Goal: Information Seeking & Learning: Learn about a topic

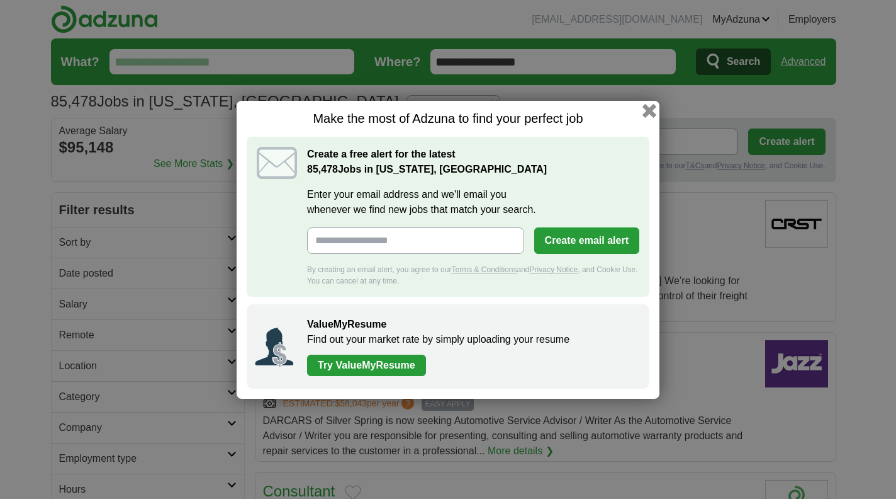
click at [653, 113] on button "button" at bounding box center [650, 110] width 14 height 14
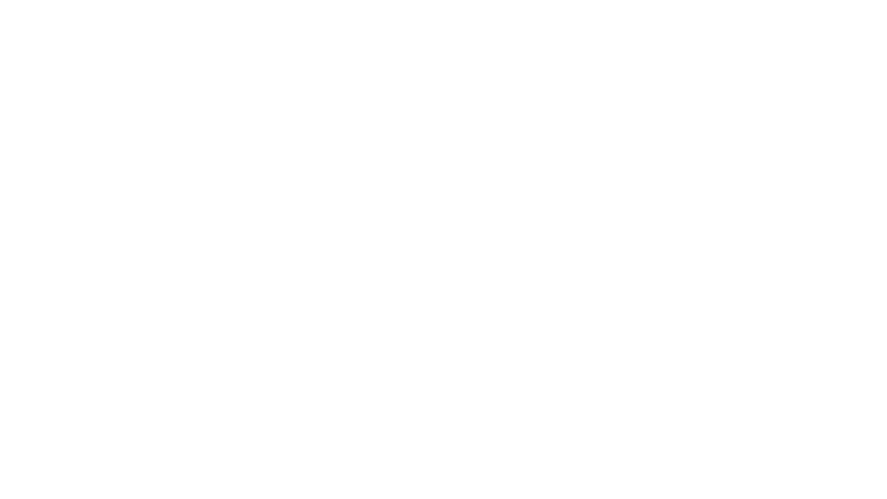
scroll to position [1983, 0]
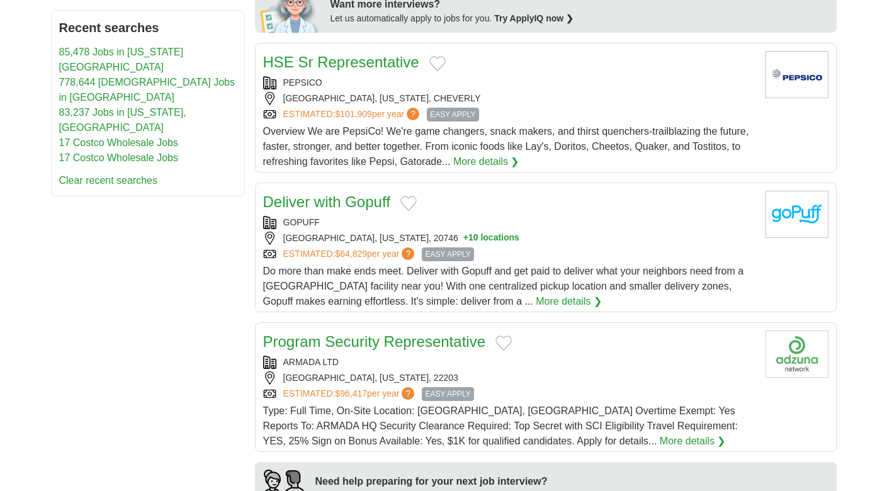
scroll to position [662, 0]
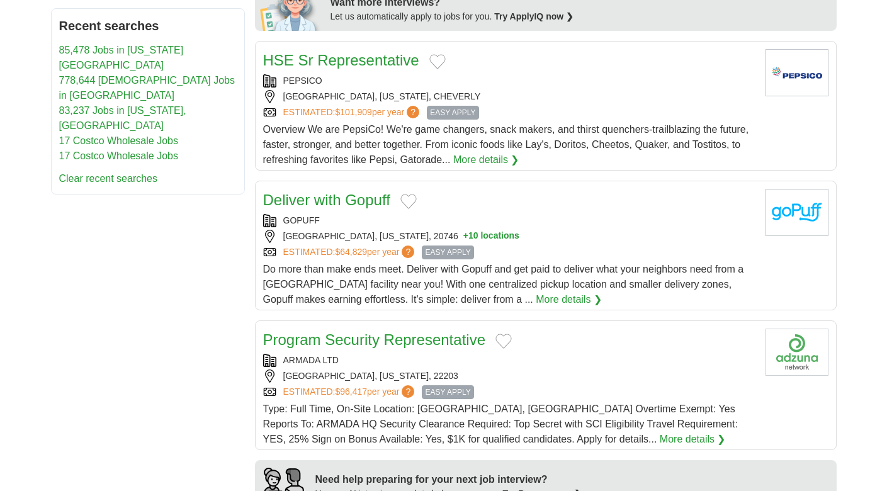
click at [415, 194] on button "Add to favorite jobs" at bounding box center [408, 201] width 16 height 15
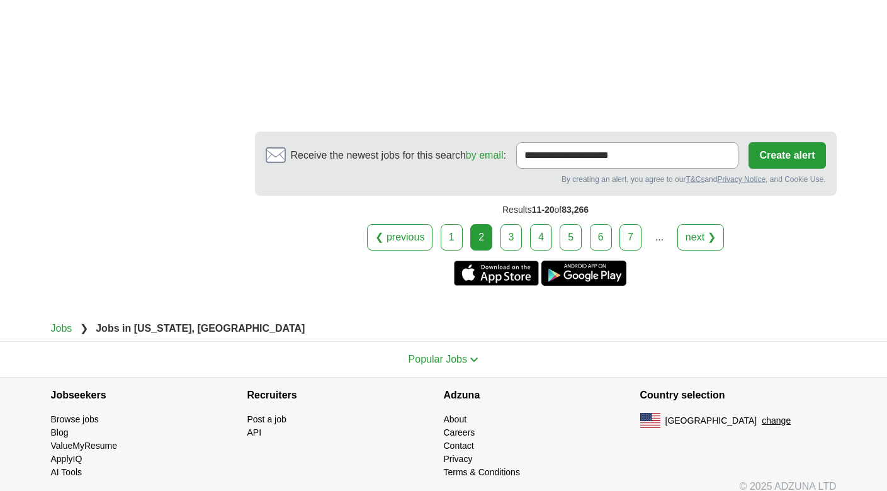
scroll to position [2166, 0]
click at [712, 225] on link "next ❯" at bounding box center [700, 238] width 47 height 26
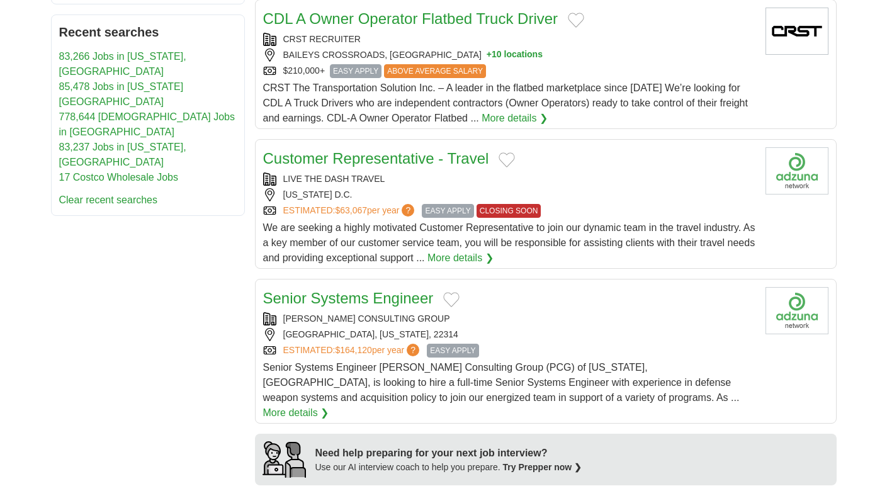
scroll to position [682, 0]
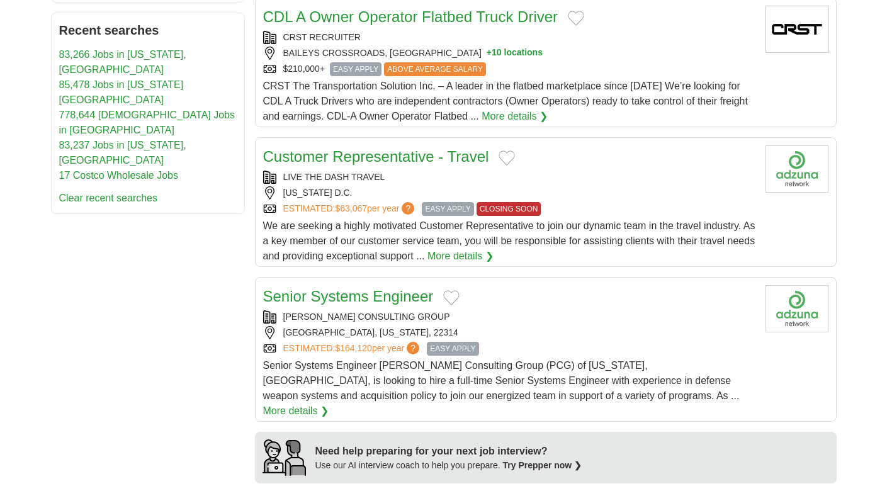
click at [456, 219] on div "We are seeking a highly motivated Customer Representative to join our dynamic t…" at bounding box center [509, 240] width 492 height 45
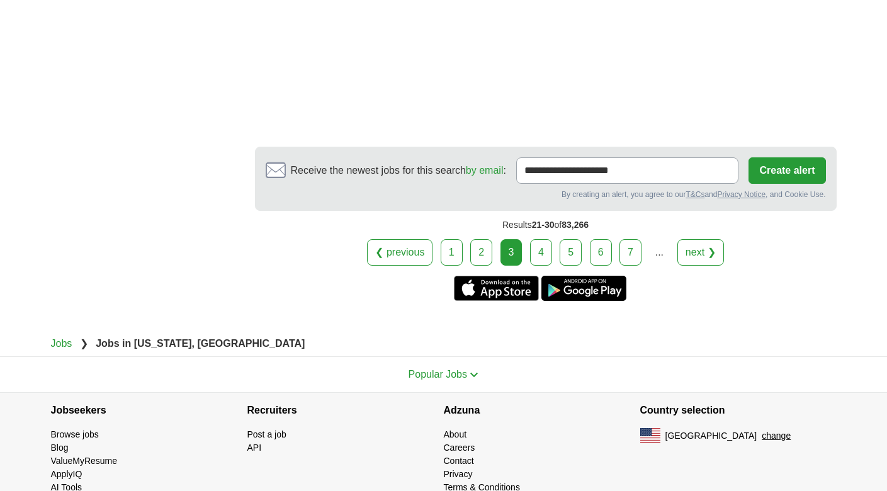
scroll to position [2263, 0]
click at [678, 240] on link "next ❯" at bounding box center [700, 253] width 47 height 26
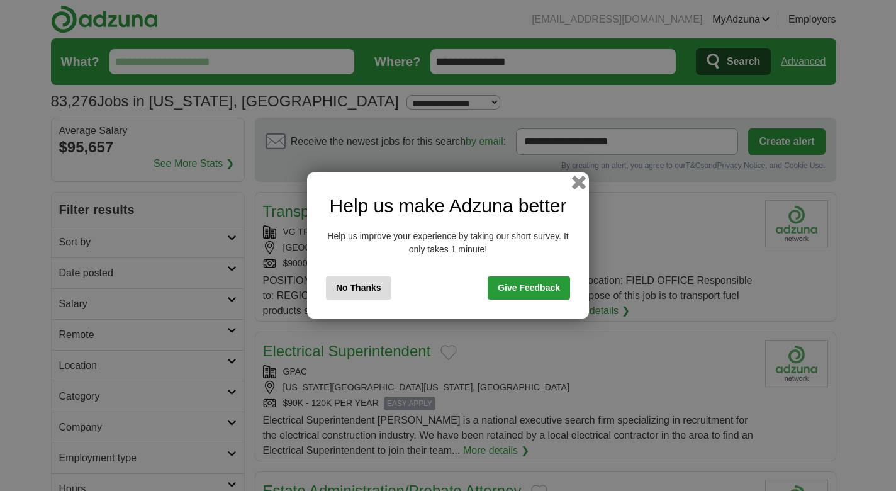
click at [578, 183] on button "button" at bounding box center [579, 183] width 14 height 14
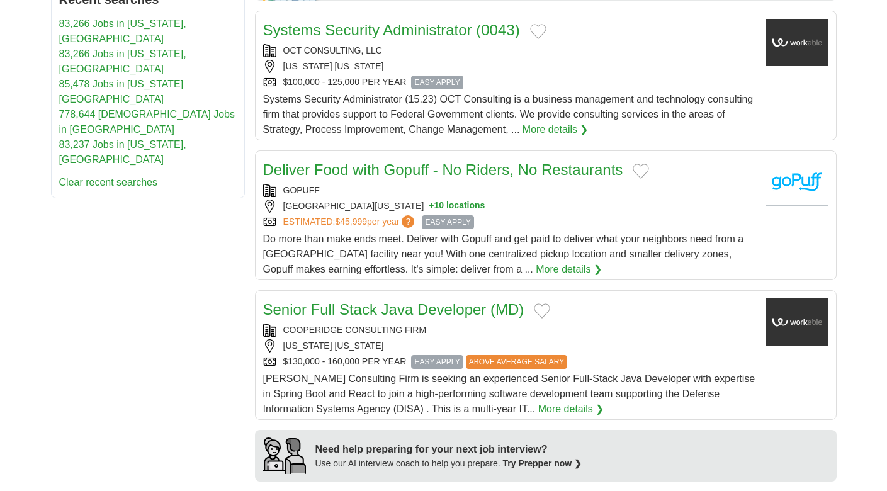
scroll to position [655, 0]
click at [497, 211] on div "FALLS CHURCH, VIRGINIA, 22046 + 10 locations" at bounding box center [509, 205] width 492 height 13
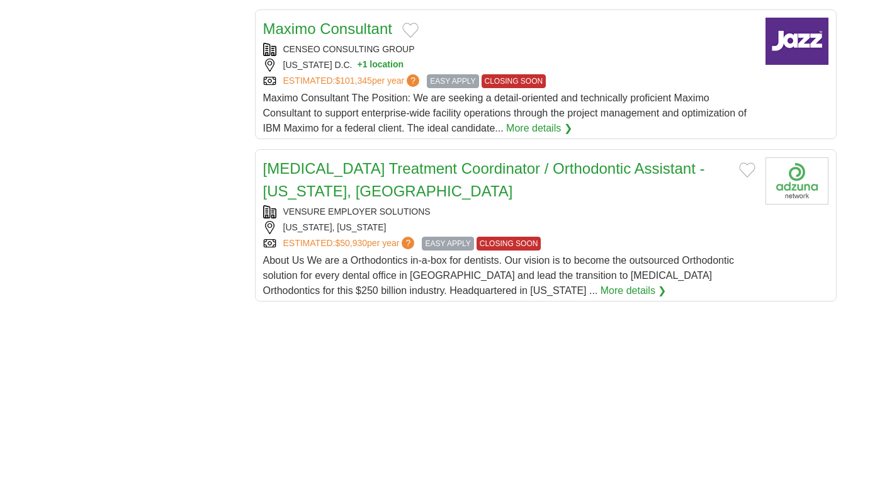
scroll to position [1416, 0]
click at [365, 273] on span "About Us We are a Orthodontics in-a-box for dentists. Our vision is to become t…" at bounding box center [498, 275] width 471 height 41
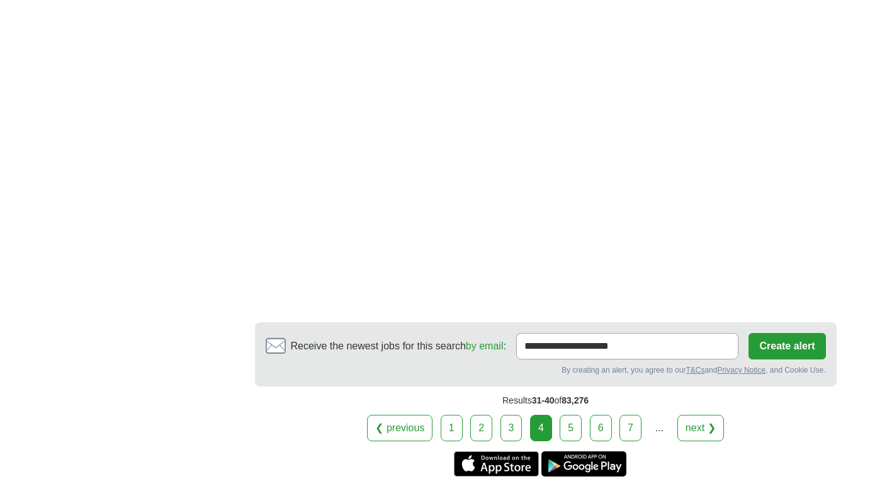
scroll to position [2081, 0]
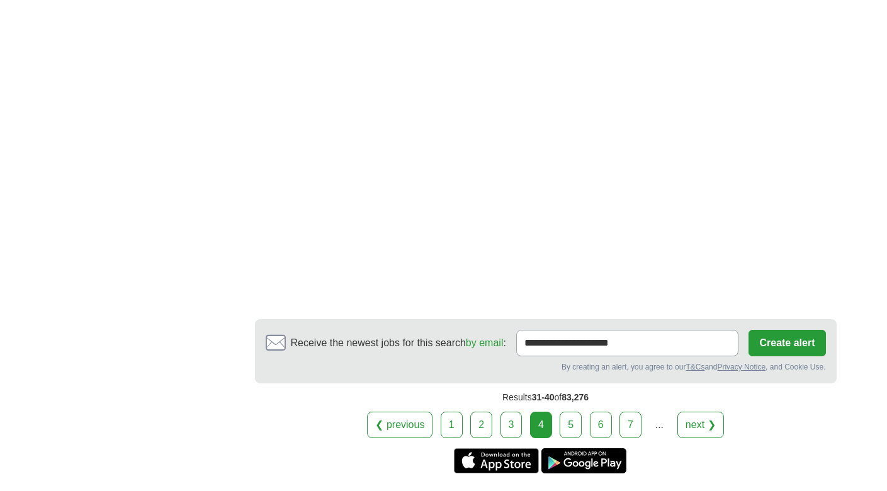
click at [699, 429] on link "next ❯" at bounding box center [700, 425] width 47 height 26
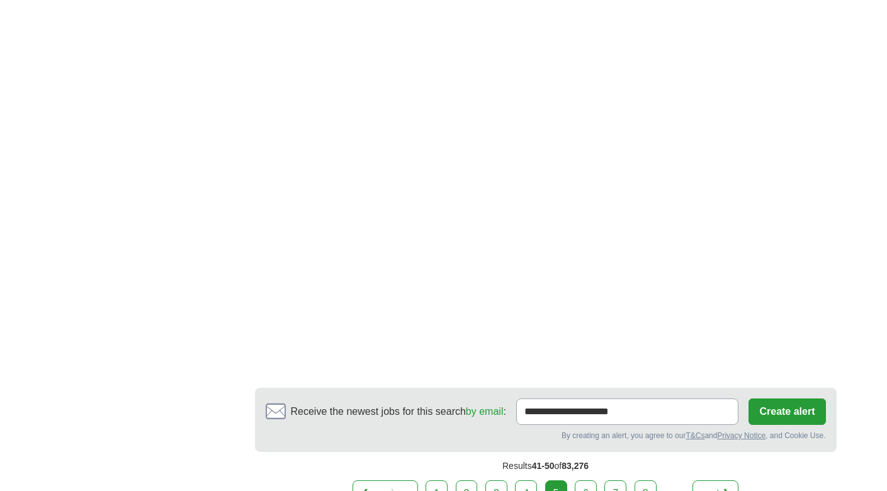
scroll to position [1994, 0]
click at [696, 478] on link "next ❯" at bounding box center [715, 491] width 47 height 26
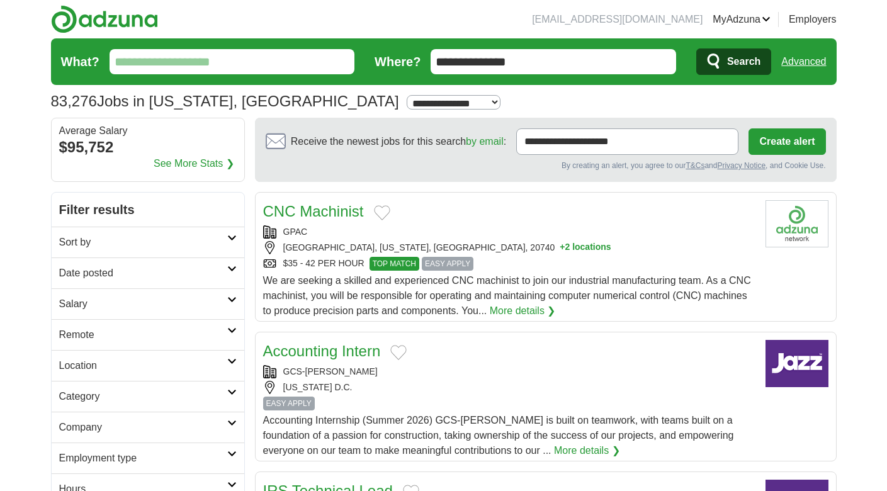
click at [252, 65] on input "What?" at bounding box center [232, 61] width 245 height 25
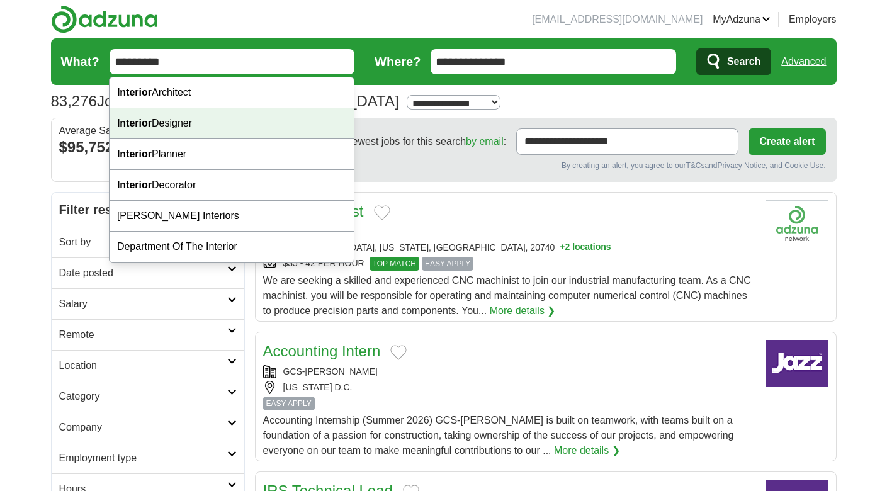
click at [167, 121] on div "Interior Designer" at bounding box center [232, 123] width 244 height 31
type input "**********"
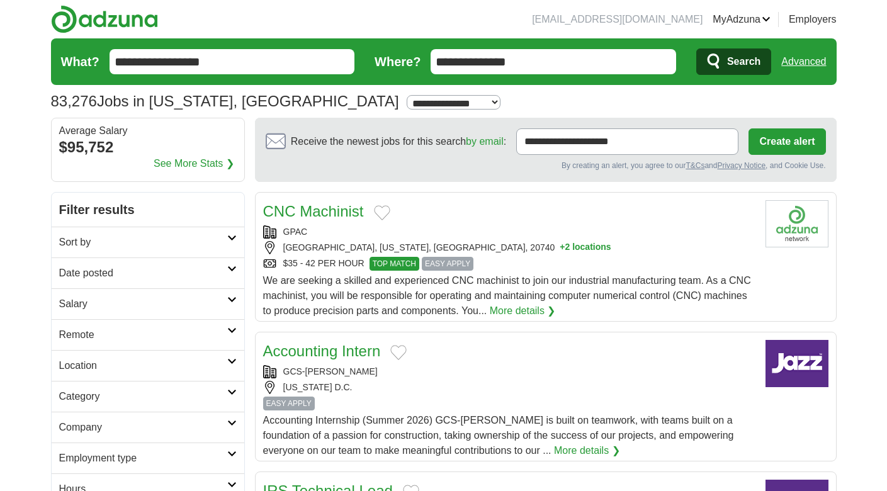
click at [737, 67] on span "Search" at bounding box center [743, 61] width 33 height 25
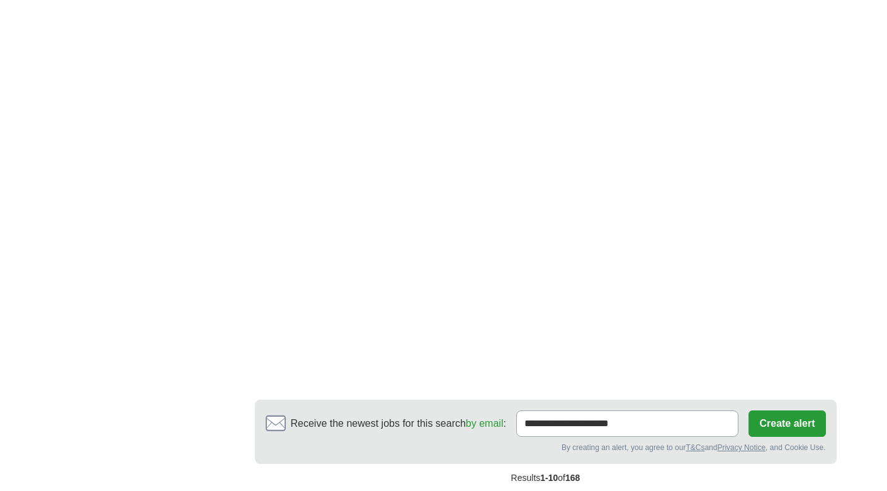
scroll to position [1910, 0]
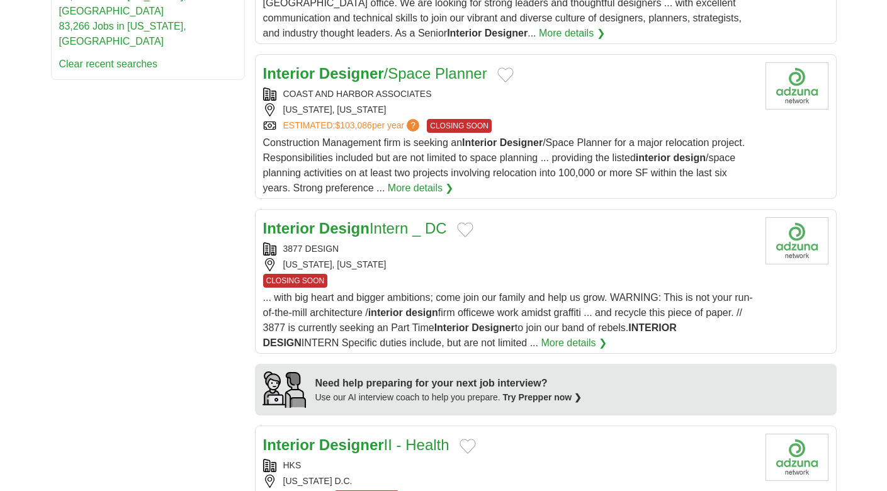
scroll to position [842, 0]
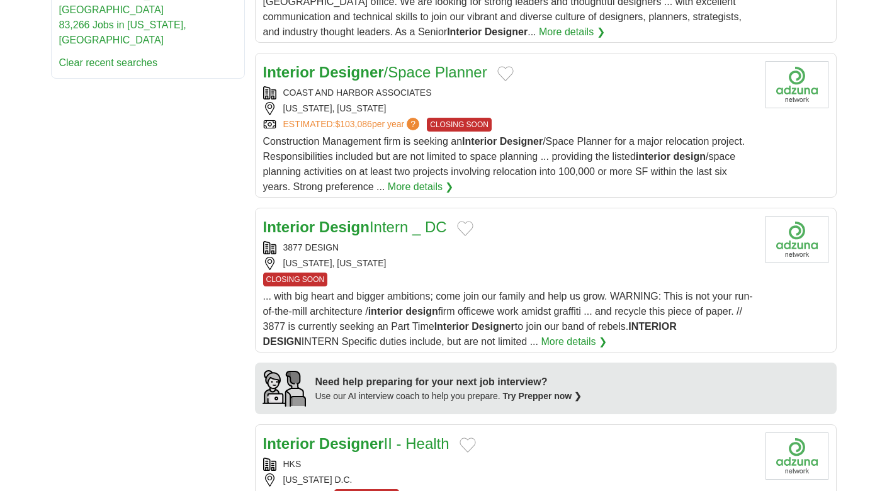
click at [619, 300] on span "... with big heart and bigger ambitions; come join our family and help us grow.…" at bounding box center [508, 319] width 490 height 56
